Goal: Information Seeking & Learning: Learn about a topic

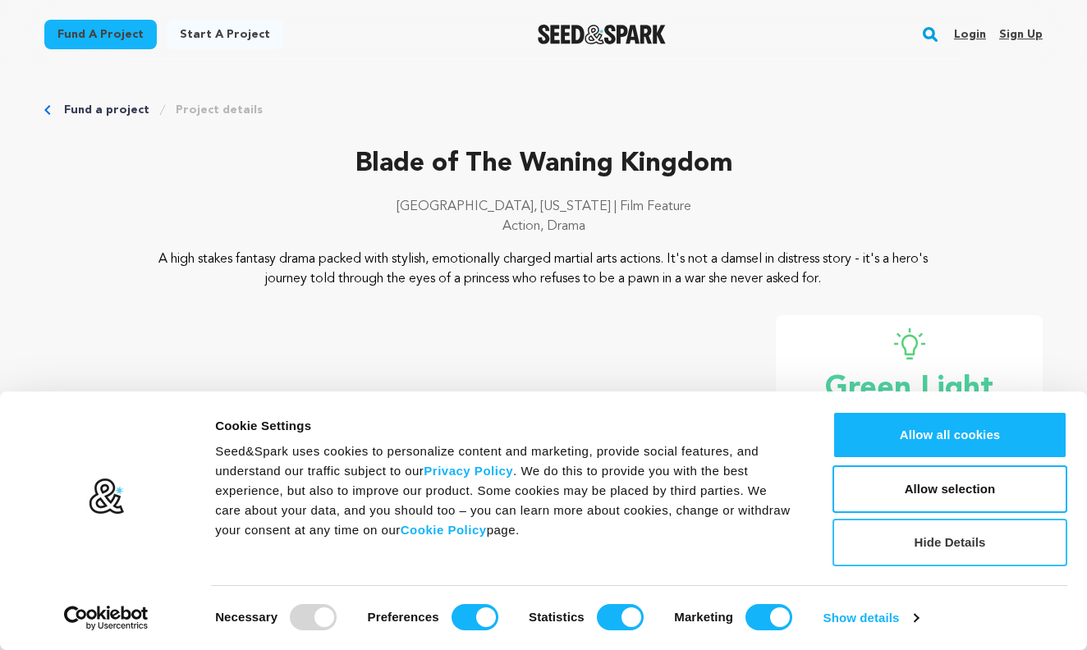
click at [945, 548] on button "Hide Details" at bounding box center [949, 543] width 235 height 48
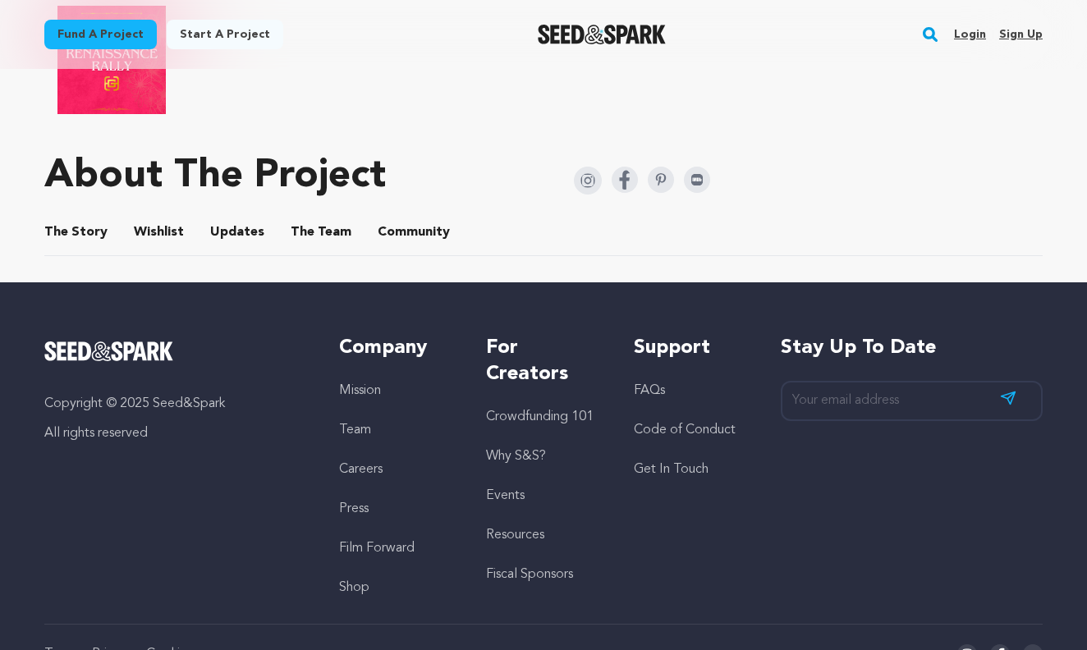
scroll to position [853, 0]
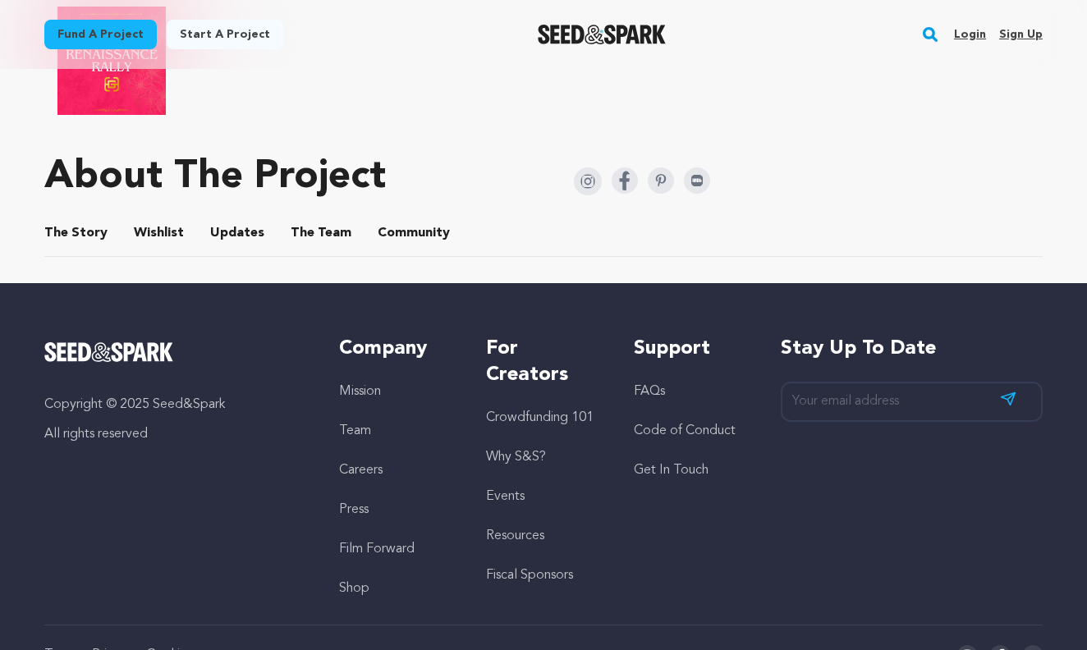
click at [91, 223] on button "The Story" at bounding box center [76, 236] width 39 height 39
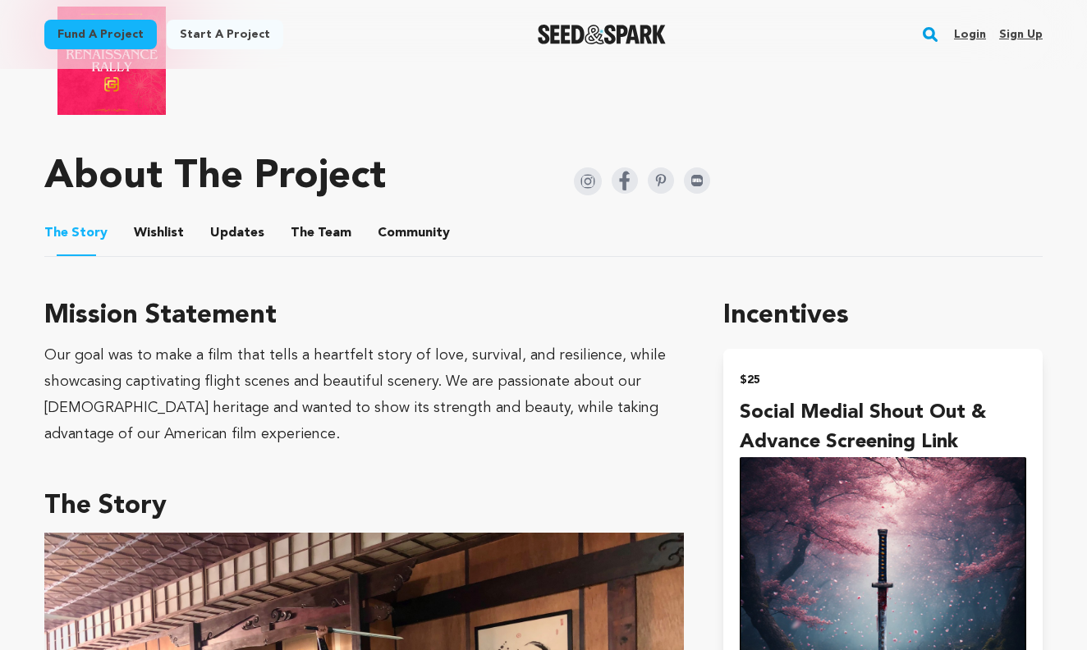
click at [140, 218] on button "Wishlist" at bounding box center [159, 236] width 39 height 39
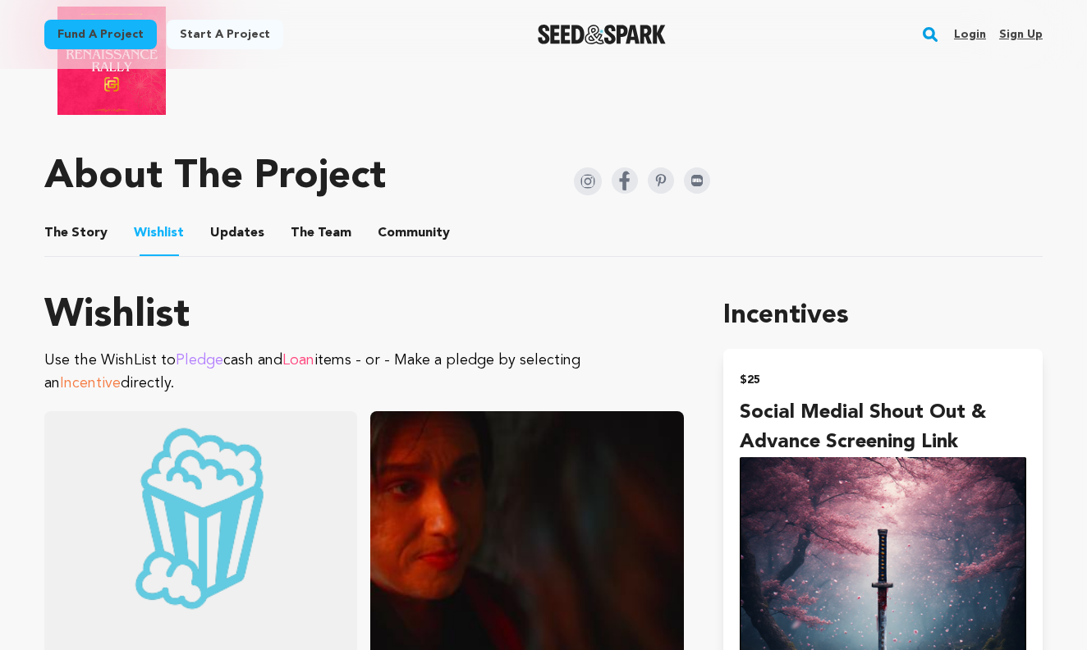
click at [241, 227] on button "Updates" at bounding box center [237, 236] width 39 height 39
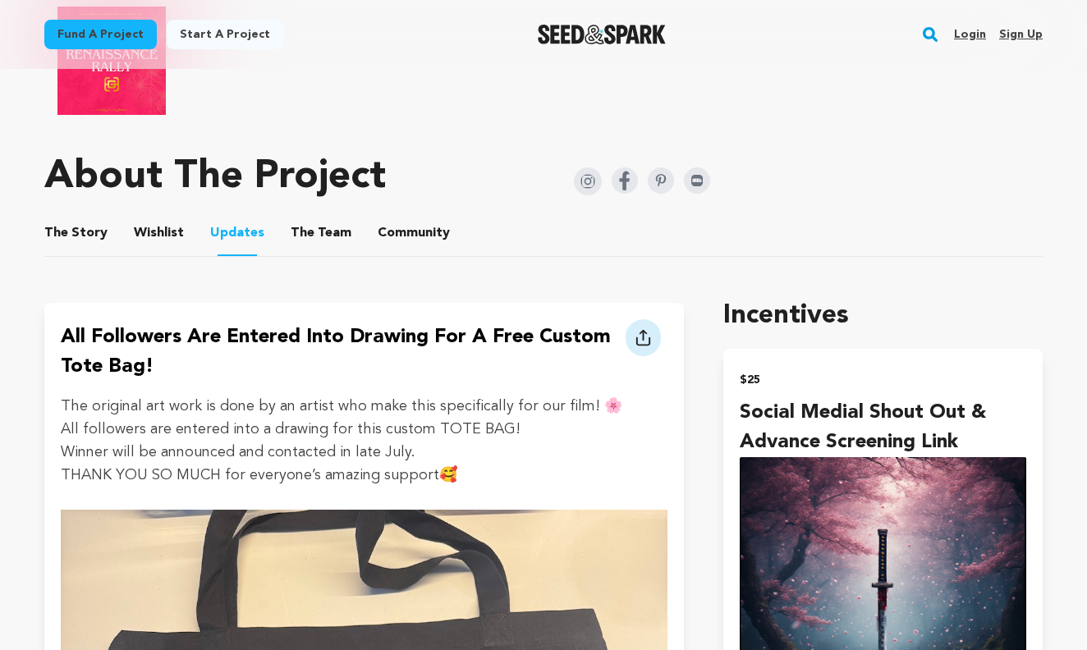
click at [320, 223] on button "The Team" at bounding box center [320, 236] width 39 height 39
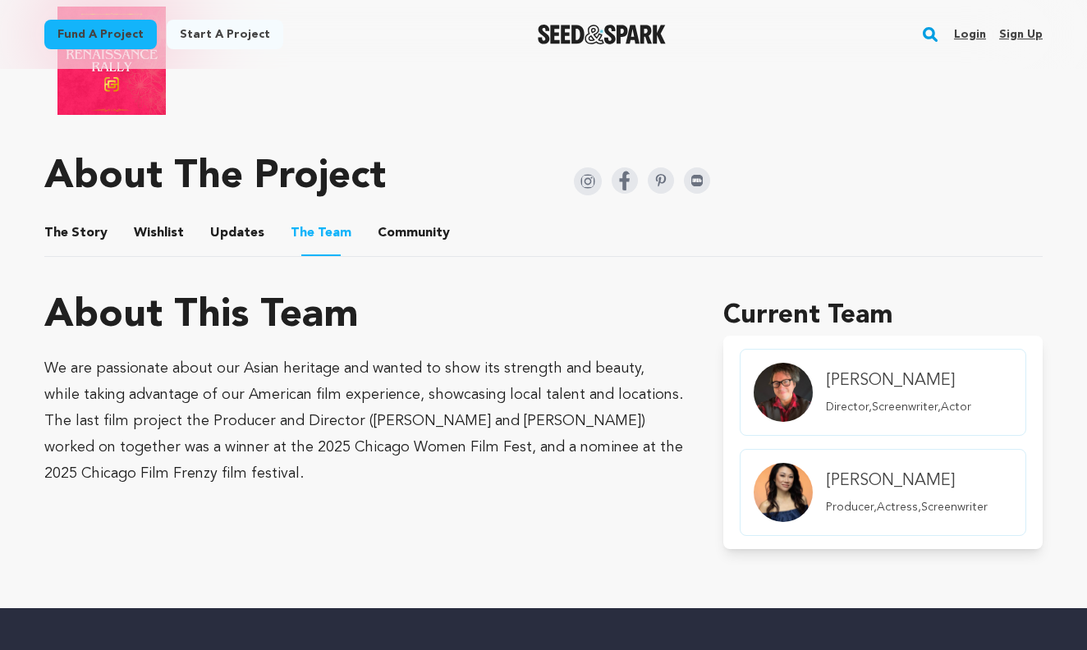
click at [414, 226] on button "Community" at bounding box center [413, 236] width 39 height 39
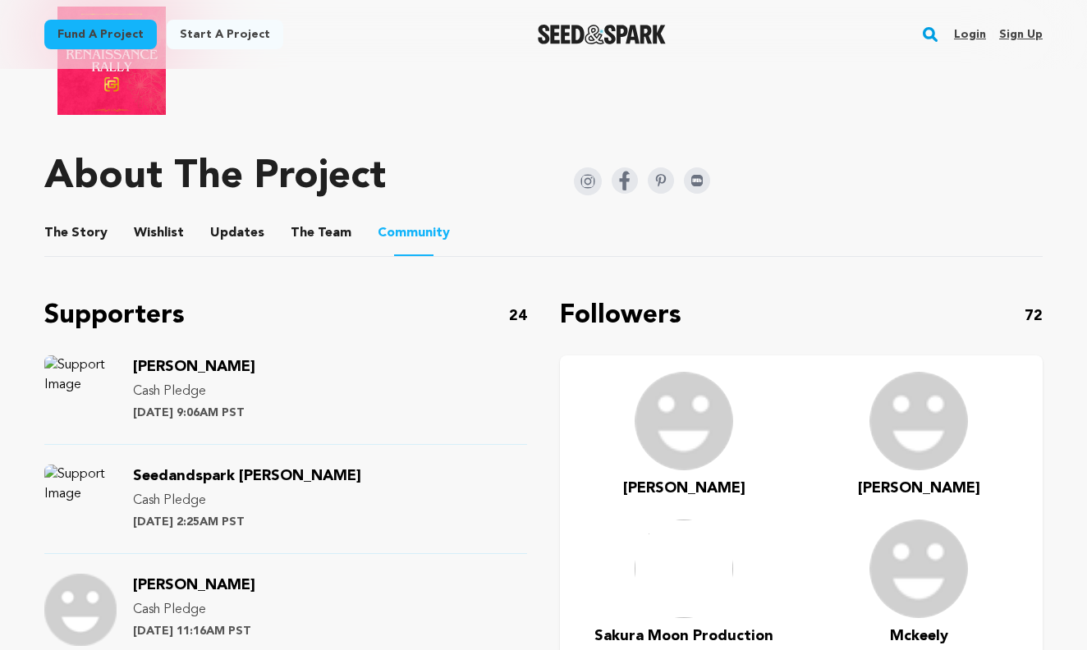
click at [40, 218] on div "Fund a project Project details Blade of The Waning Kingdom Chicago, Illinois | …" at bounding box center [543, 379] width 1051 height 2327
click at [48, 223] on span "The" at bounding box center [56, 233] width 24 height 20
click at [64, 222] on button "The Story" at bounding box center [76, 236] width 39 height 39
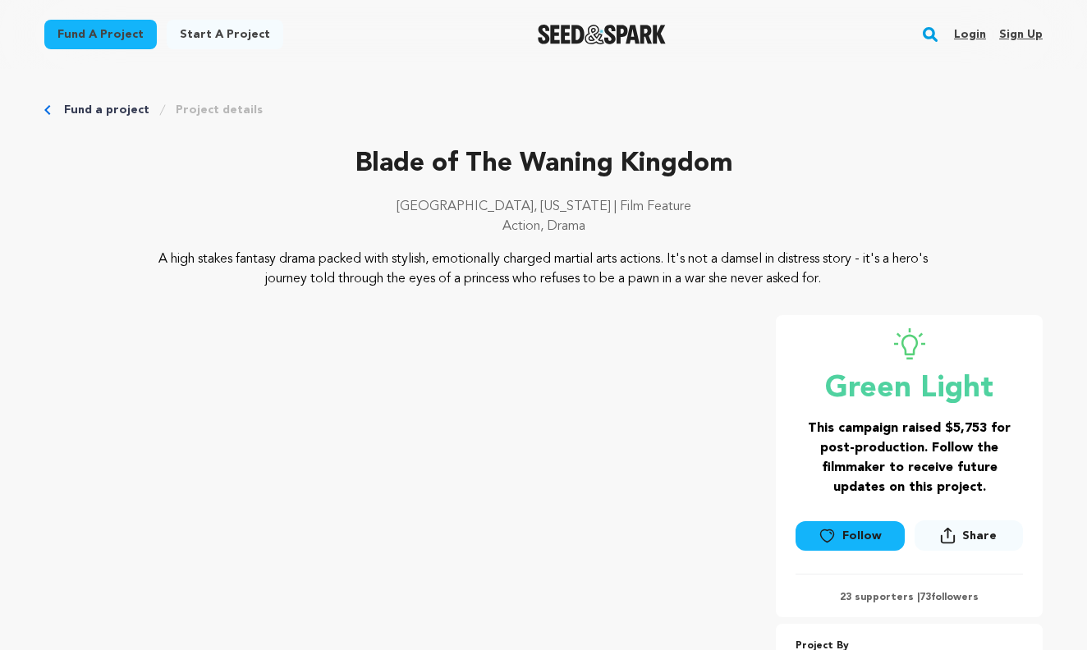
click at [99, 112] on link "Fund a project" at bounding box center [106, 110] width 85 height 16
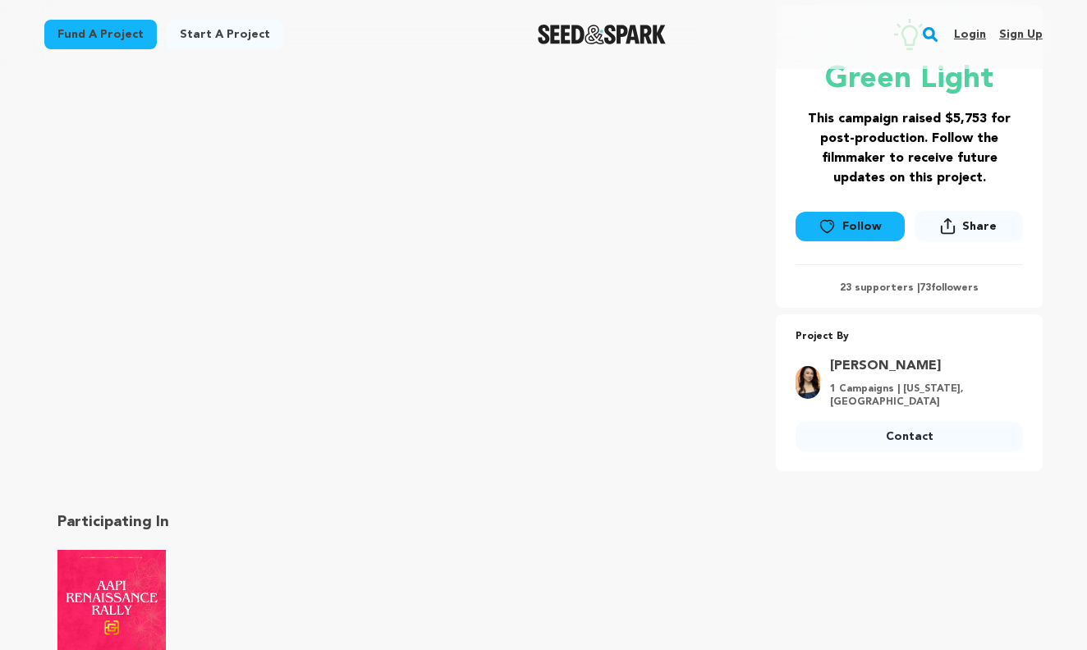
scroll to position [315, 0]
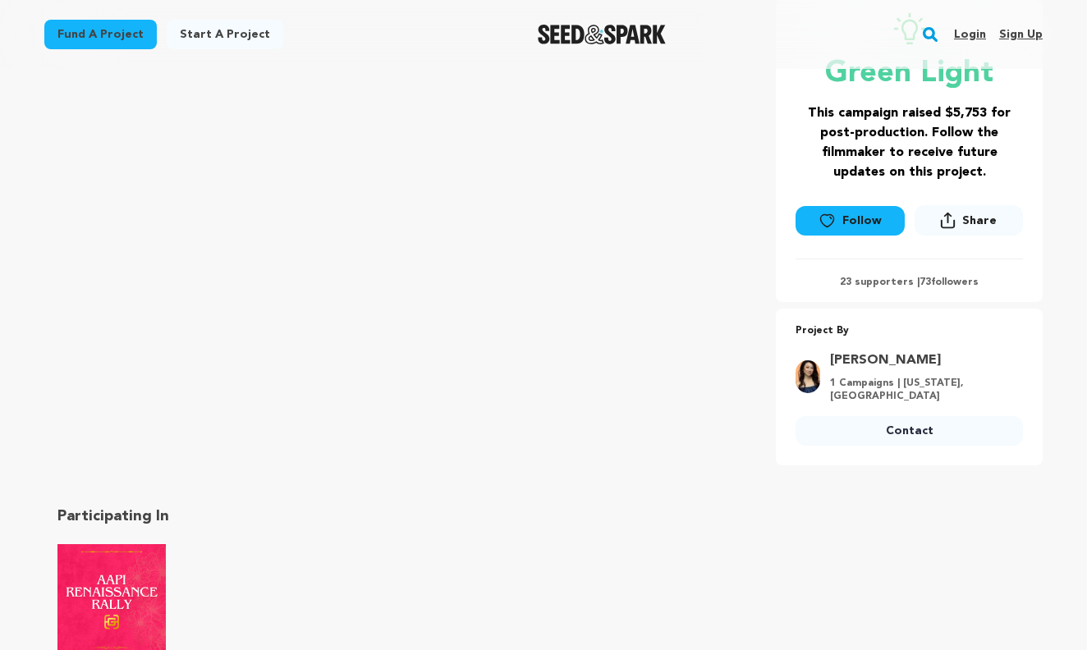
click at [883, 355] on link "[PERSON_NAME]" at bounding box center [921, 361] width 183 height 20
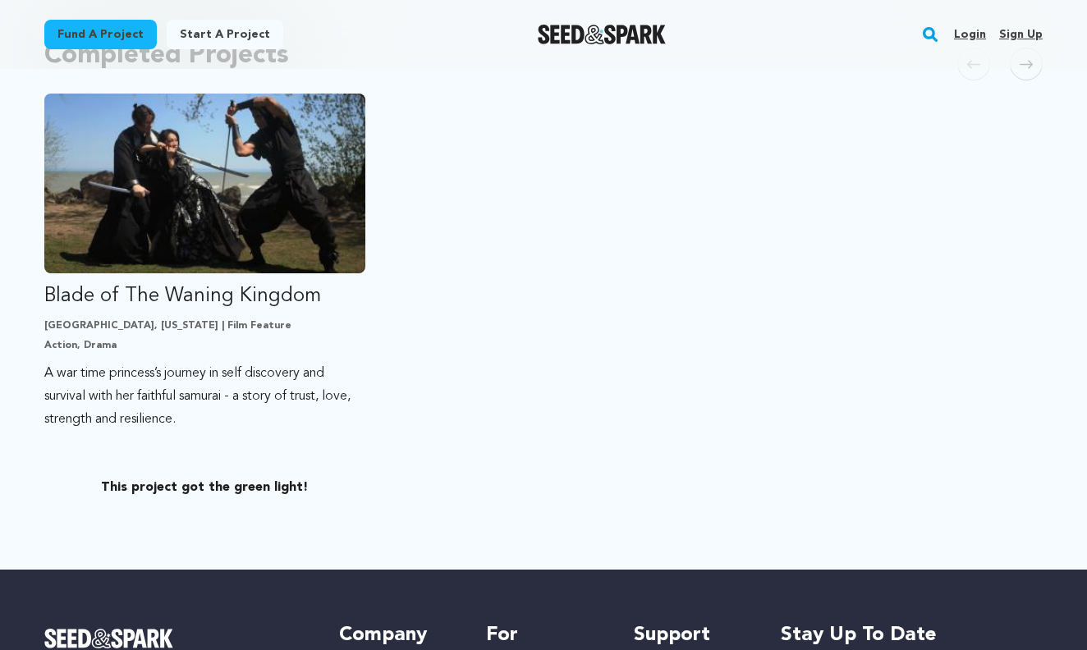
scroll to position [381, 0]
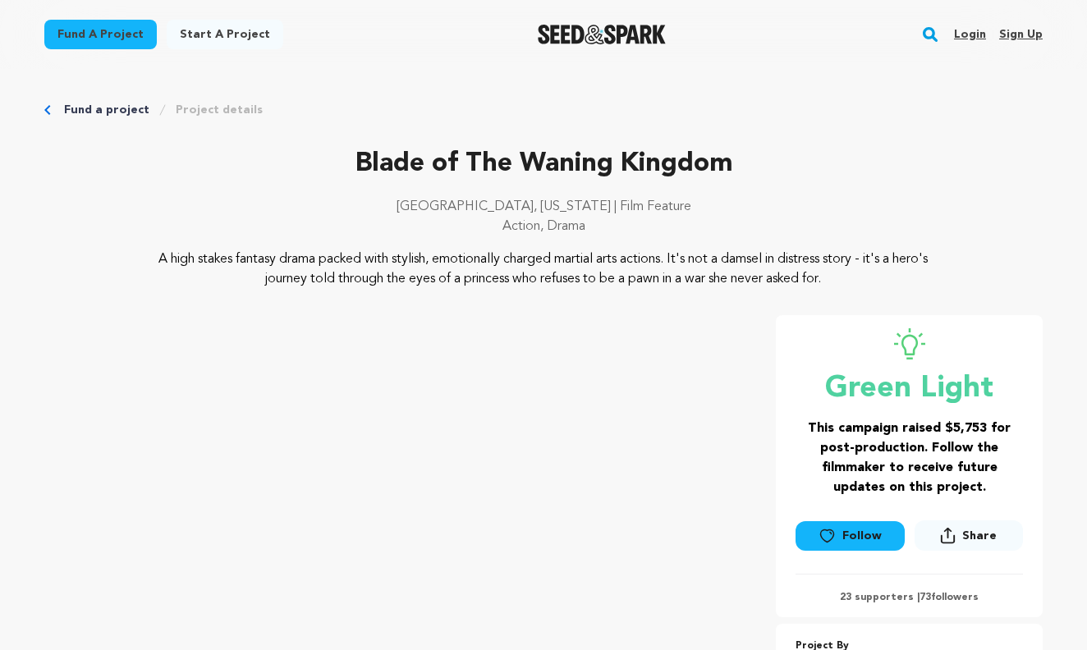
click at [112, 108] on link "Fund a project" at bounding box center [106, 110] width 85 height 16
